Goal: Navigation & Orientation: Find specific page/section

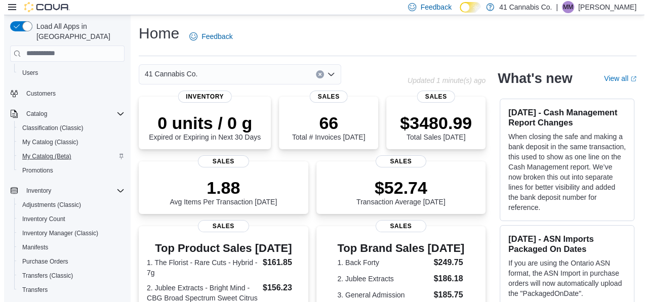
scroll to position [101, 0]
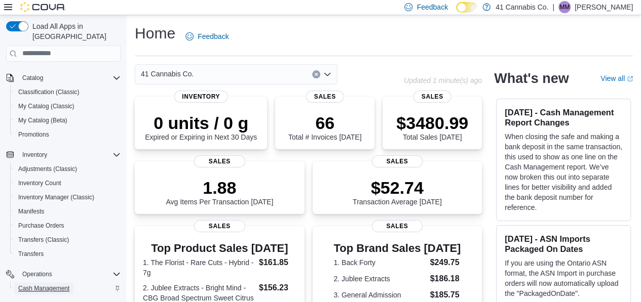
click at [33, 284] on span "Cash Management" at bounding box center [43, 289] width 51 height 12
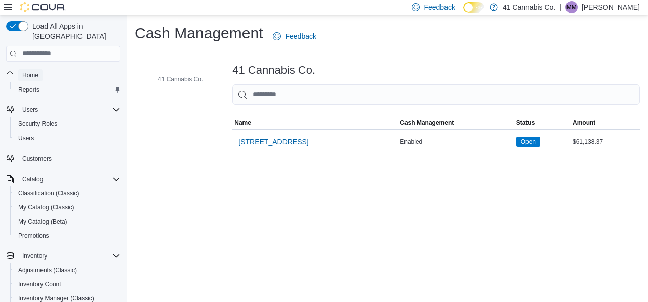
click at [37, 71] on span "Home" at bounding box center [30, 75] width 16 height 8
